Goal: Transaction & Acquisition: Purchase product/service

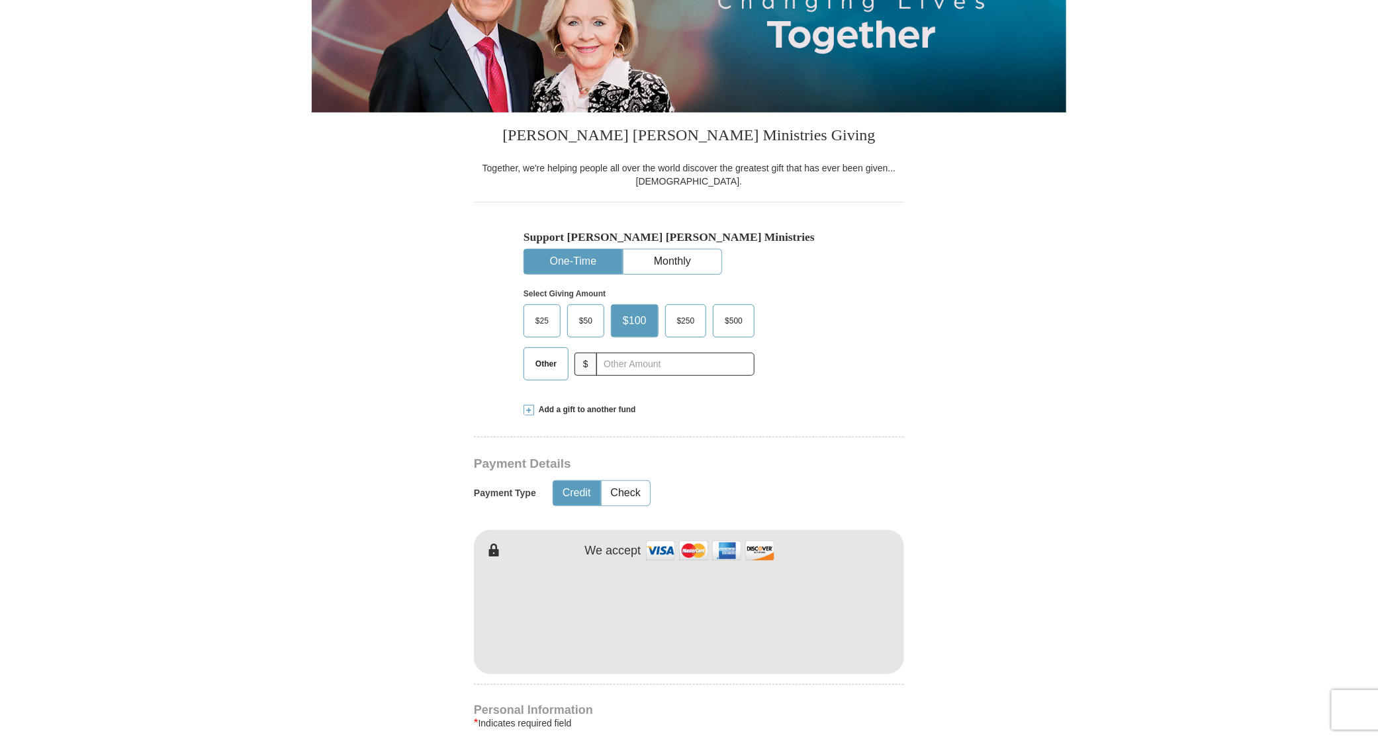
scroll to position [248, 0]
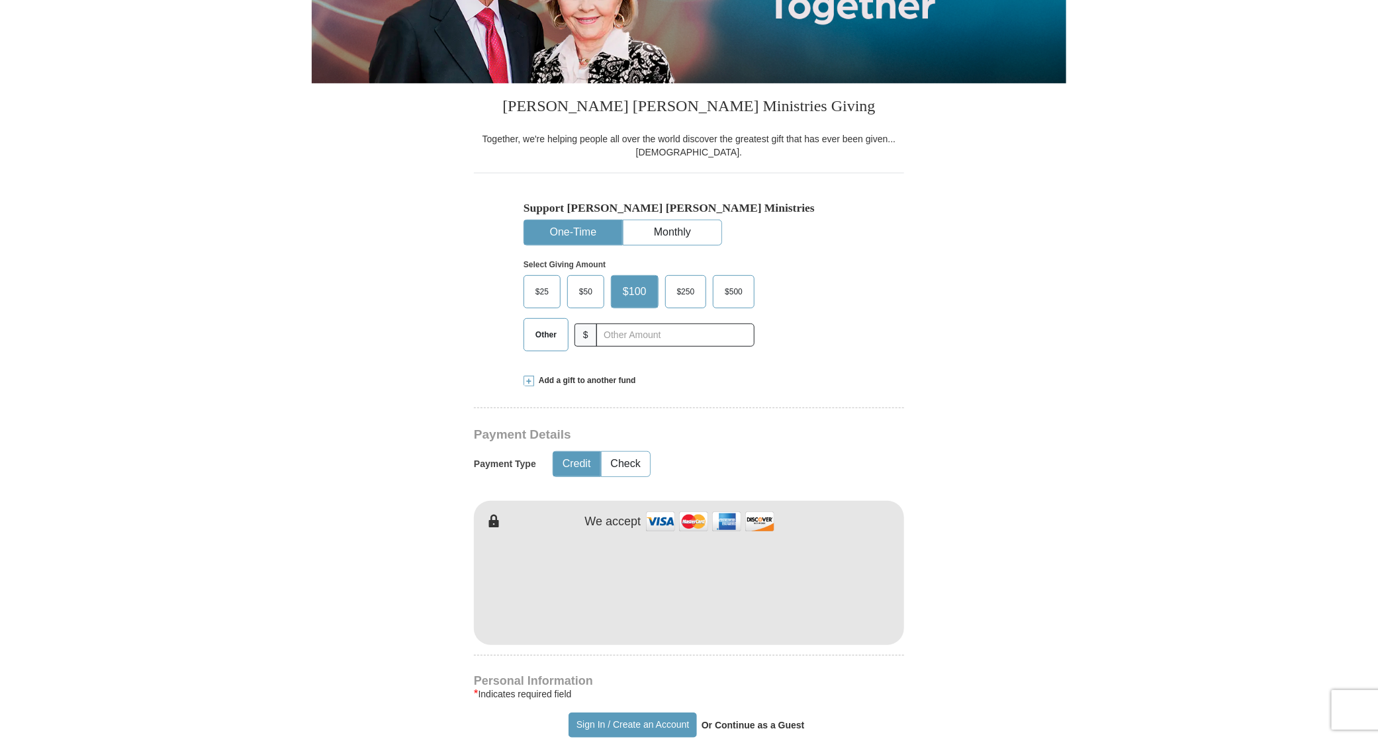
click at [692, 525] on img at bounding box center [710, 522] width 132 height 28
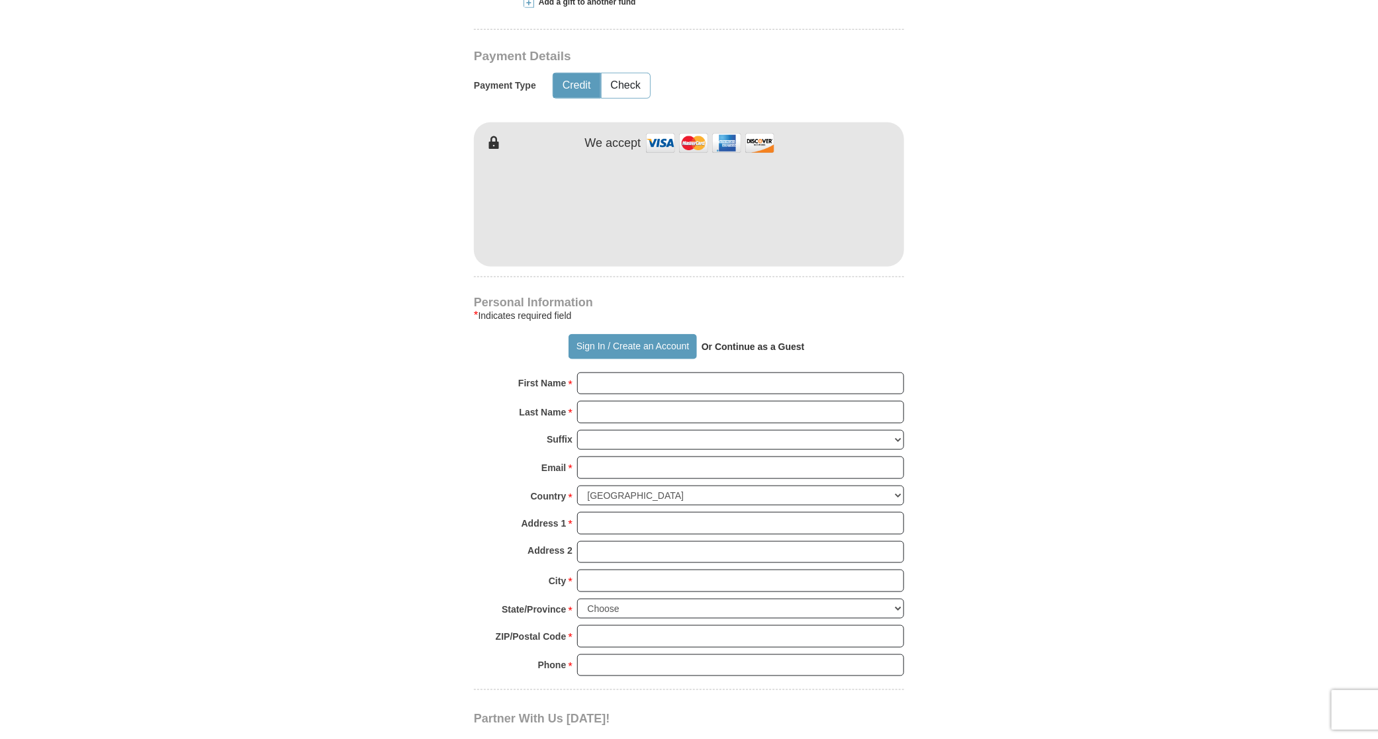
scroll to position [745, 0]
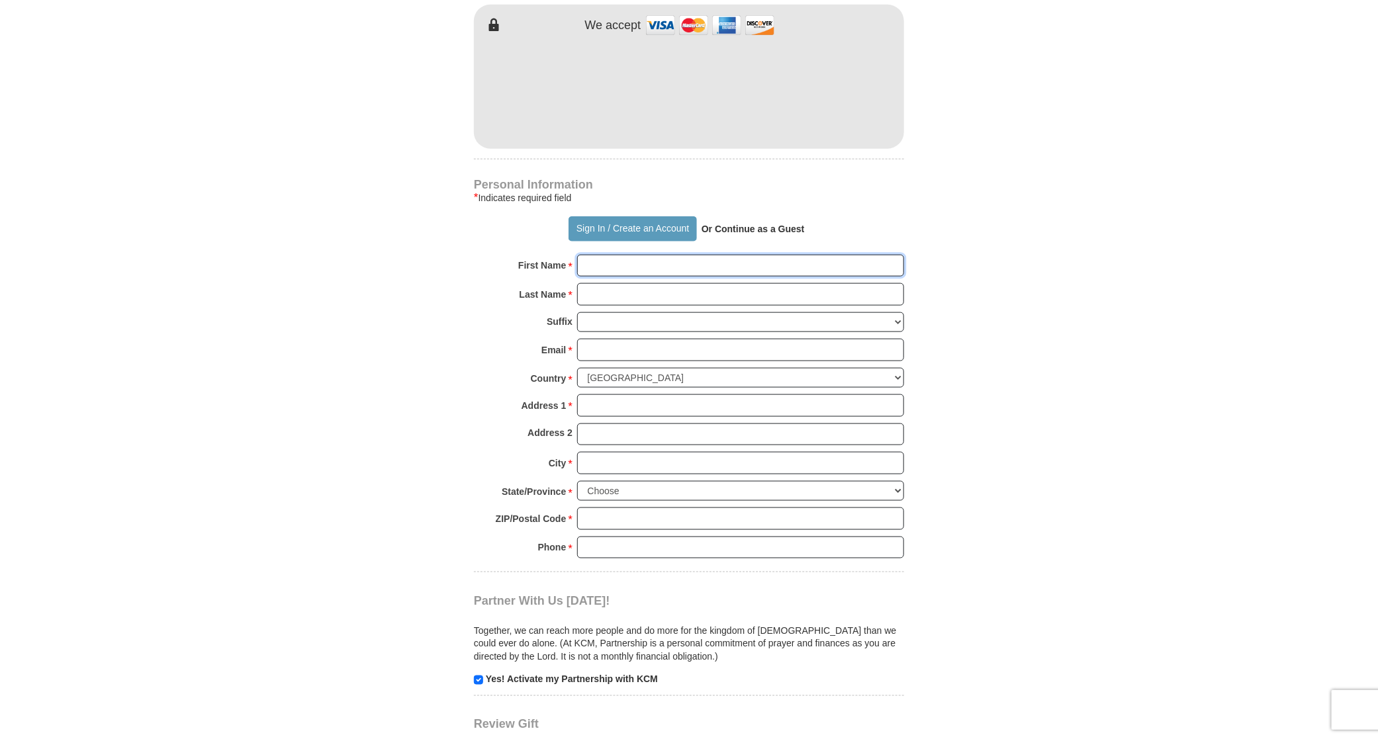
click at [616, 265] on input "First Name *" at bounding box center [740, 266] width 327 height 23
type input "[PERSON_NAME]"
click at [584, 343] on input "Email *" at bounding box center [740, 350] width 327 height 23
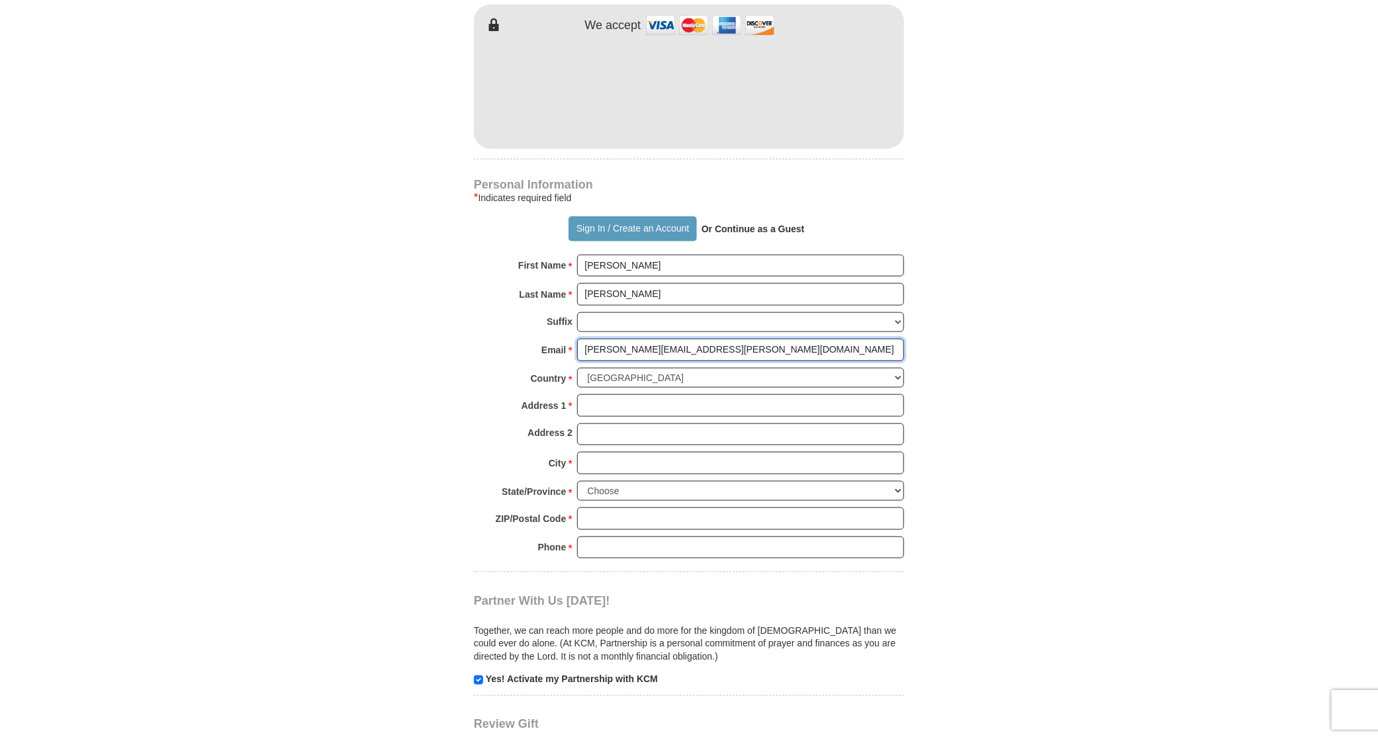
type input "[PERSON_NAME][EMAIL_ADDRESS][PERSON_NAME][DOMAIN_NAME]"
click at [611, 407] on input "Address 1 *" at bounding box center [740, 406] width 327 height 23
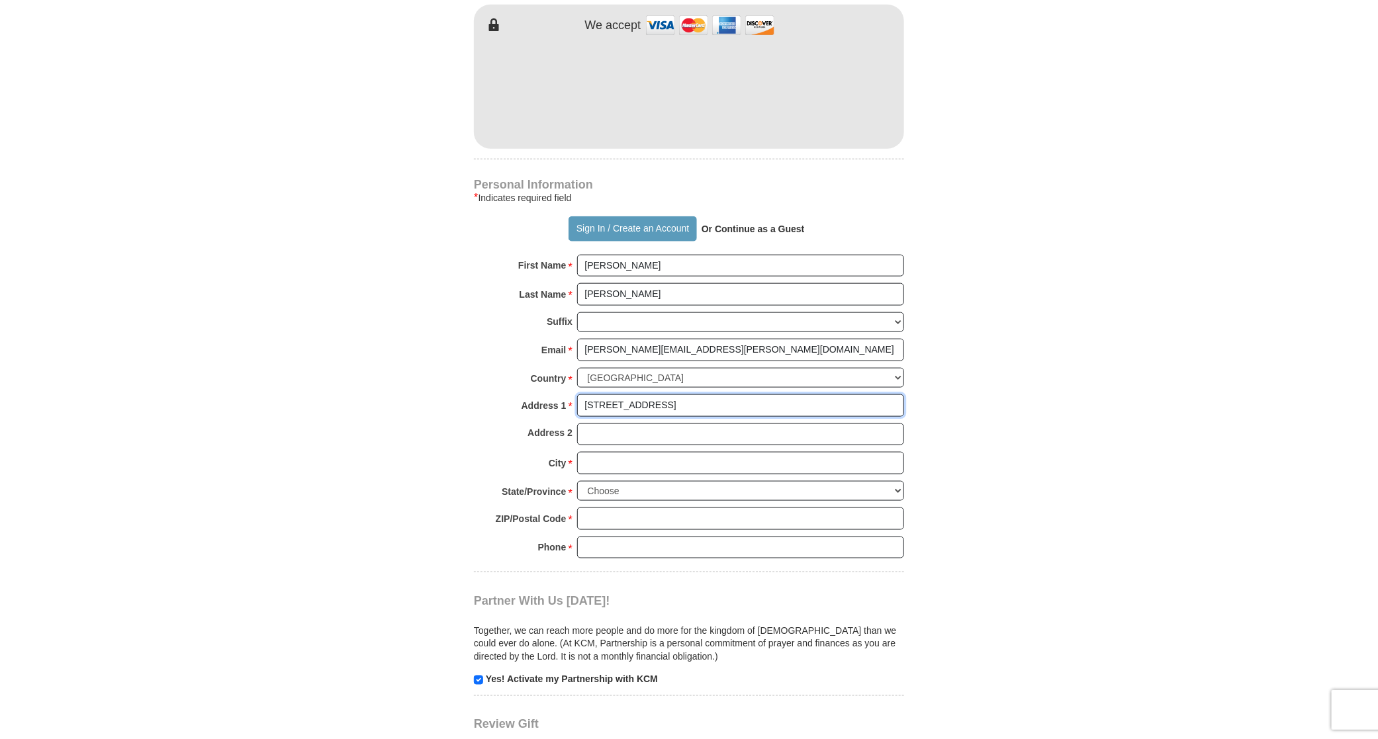
type input "[STREET_ADDRESS]"
click at [600, 465] on input "City *" at bounding box center [740, 463] width 327 height 23
type input "CRESSON"
click at [602, 484] on select "Choose [US_STATE] [US_STATE] [US_STATE] [US_STATE] [US_STATE] Armed Forces Amer…" at bounding box center [740, 491] width 327 height 21
select select "[GEOGRAPHIC_DATA]"
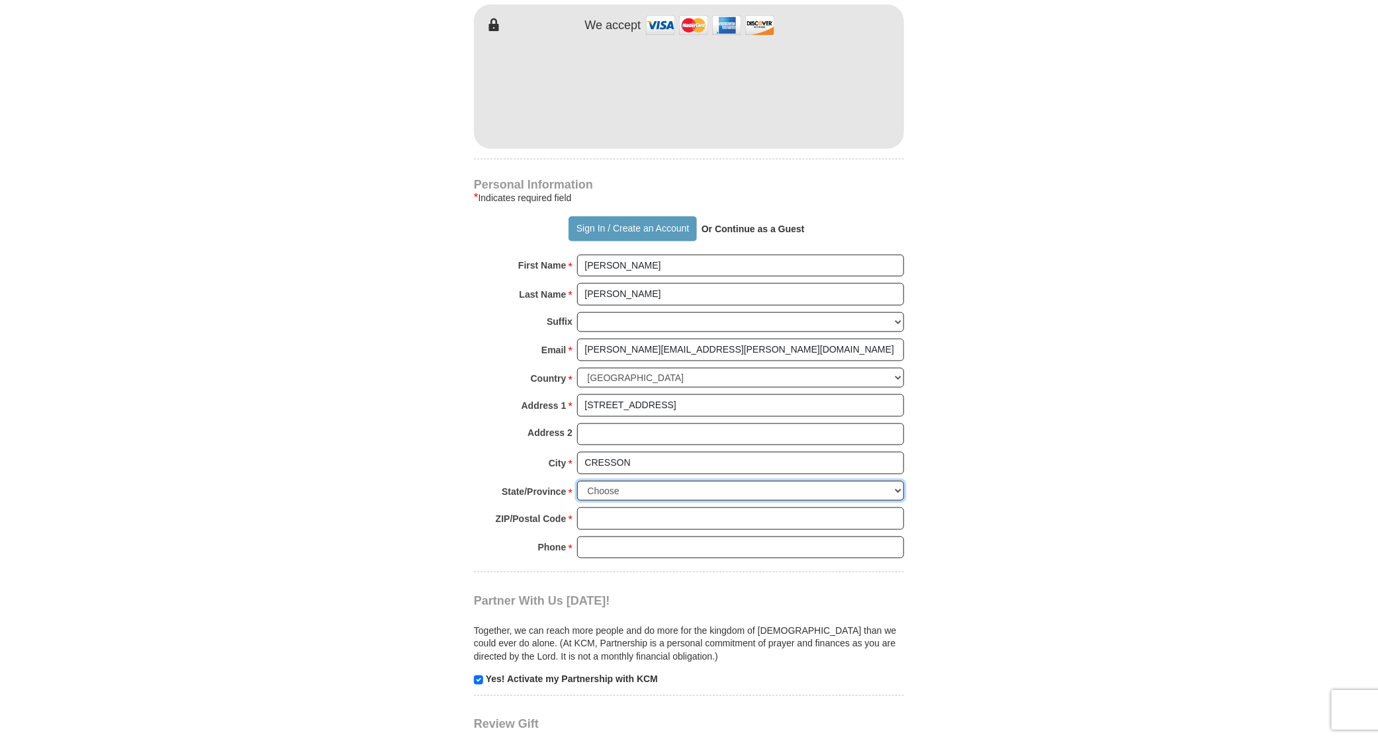
click at [577, 481] on select "Choose [US_STATE] [US_STATE] [US_STATE] [US_STATE] [US_STATE] Armed Forces Amer…" at bounding box center [740, 491] width 327 height 21
click at [593, 514] on input "ZIP/Postal Code *" at bounding box center [740, 519] width 327 height 23
type input "76035"
click at [597, 543] on input "Phone * *" at bounding box center [740, 548] width 327 height 23
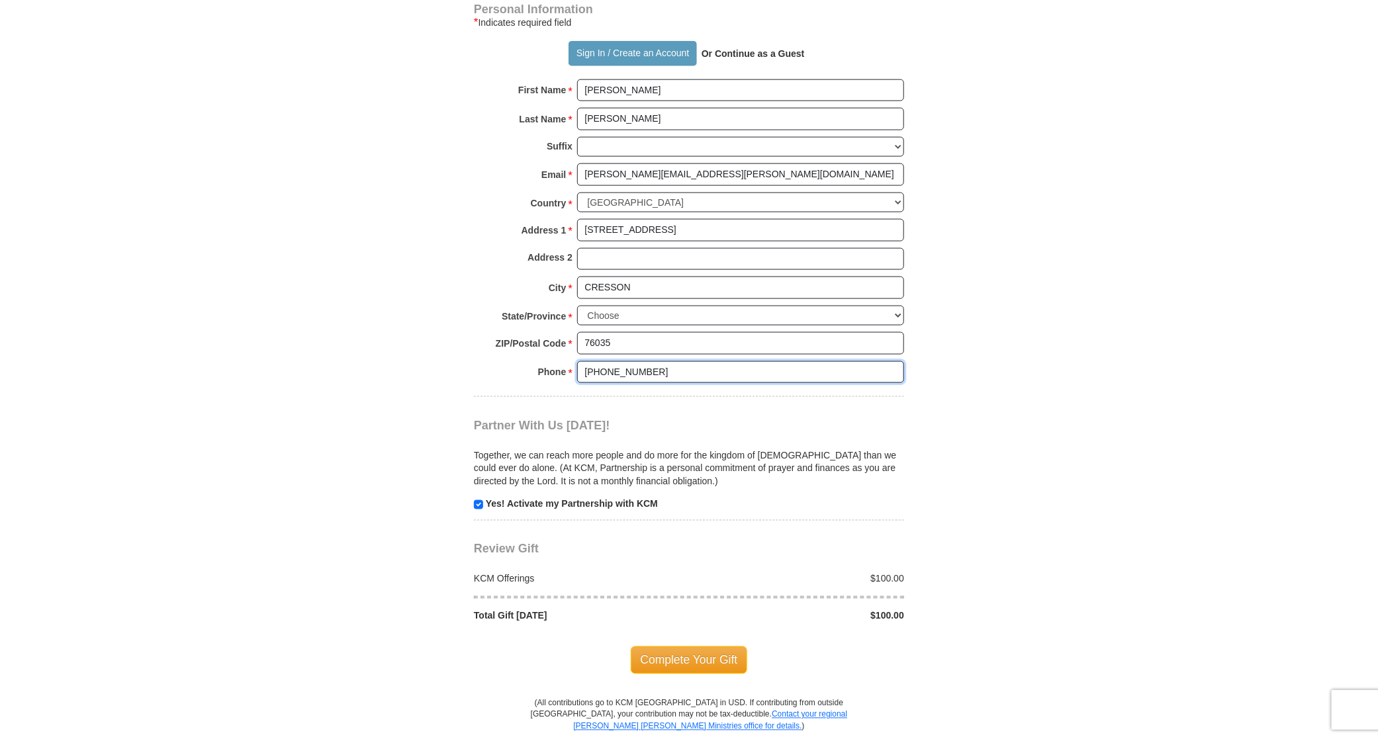
scroll to position [993, 0]
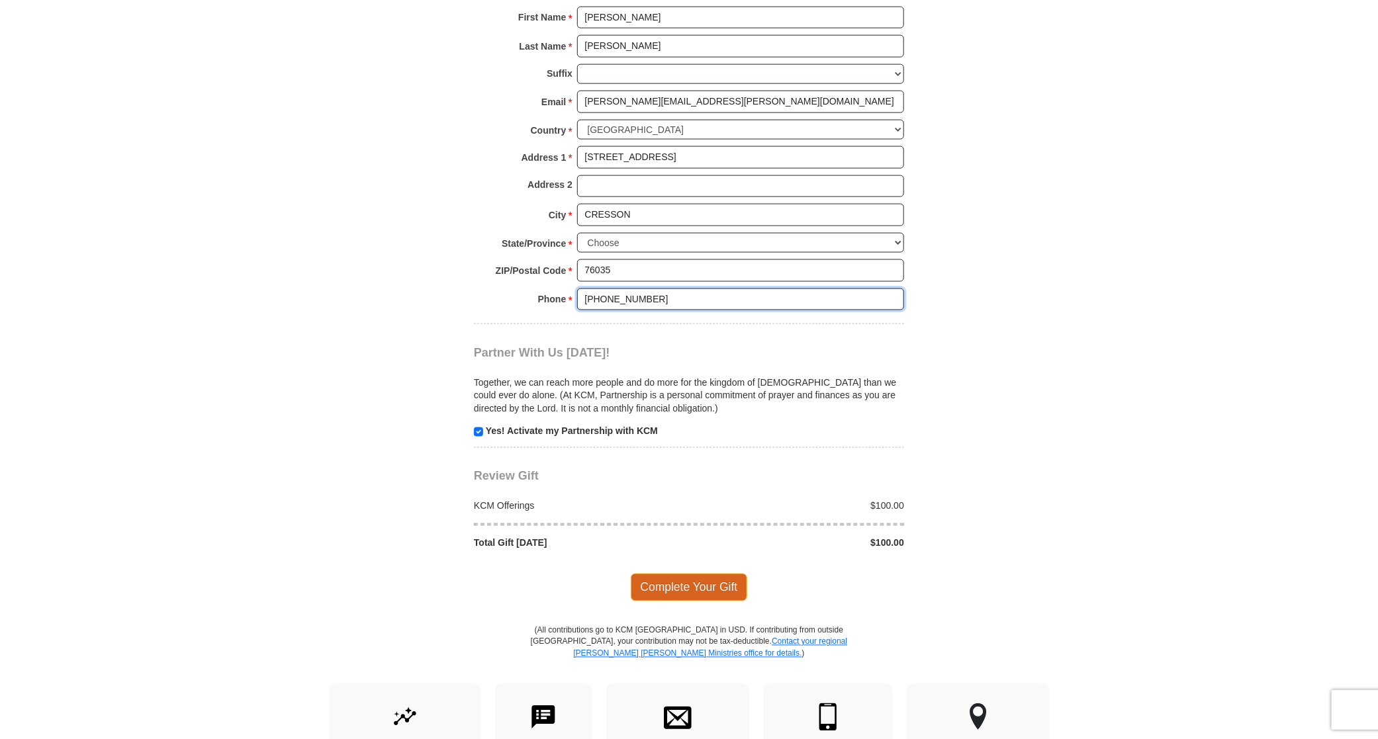
type input "[PHONE_NUMBER]"
click at [687, 589] on span "Complete Your Gift" at bounding box center [689, 588] width 117 height 28
